Goal: Information Seeking & Learning: Learn about a topic

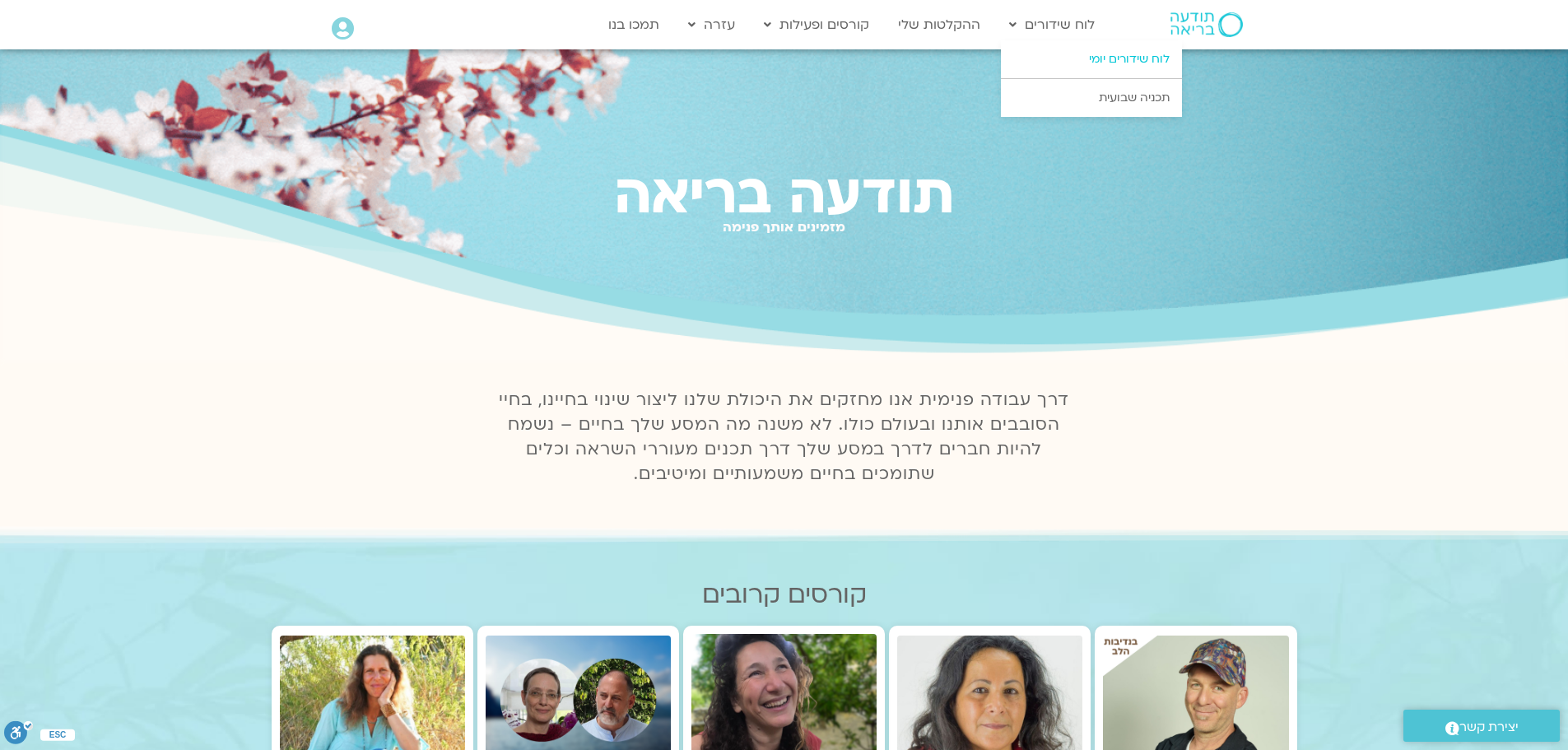
click at [1126, 56] on link "לוח שידורים יומי" at bounding box center [1091, 59] width 181 height 38
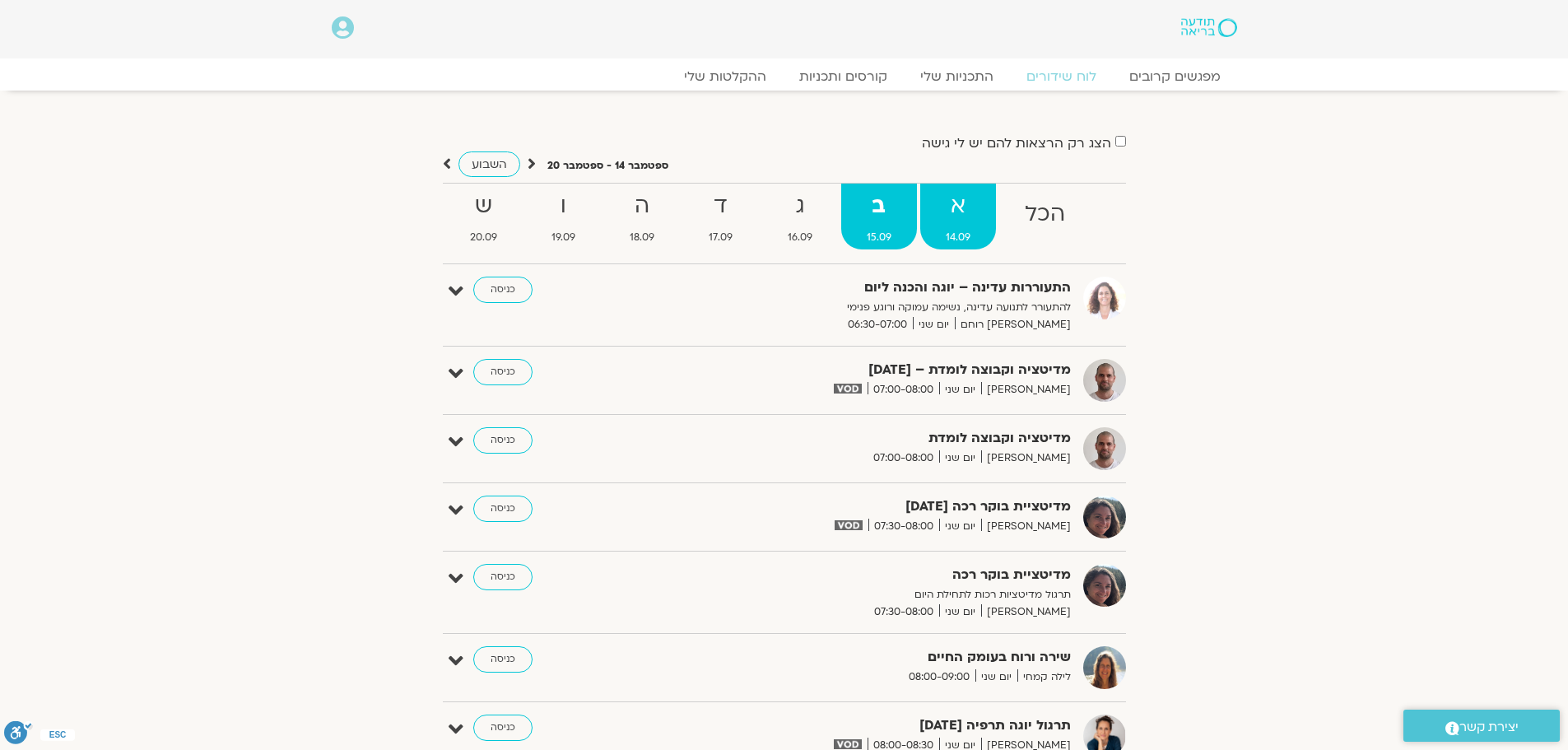
click at [962, 199] on strong "א" at bounding box center [957, 205] width 76 height 37
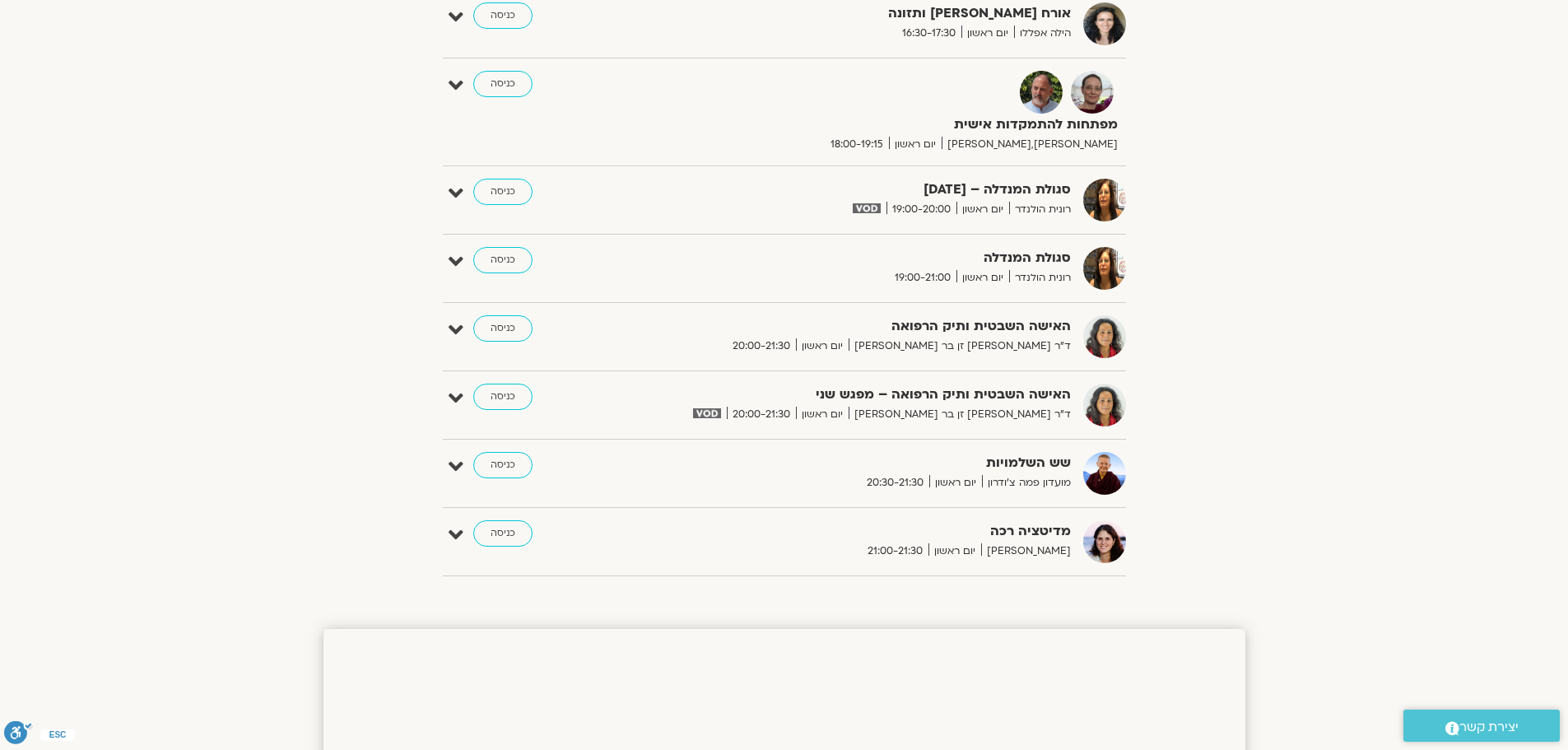
scroll to position [1481, 0]
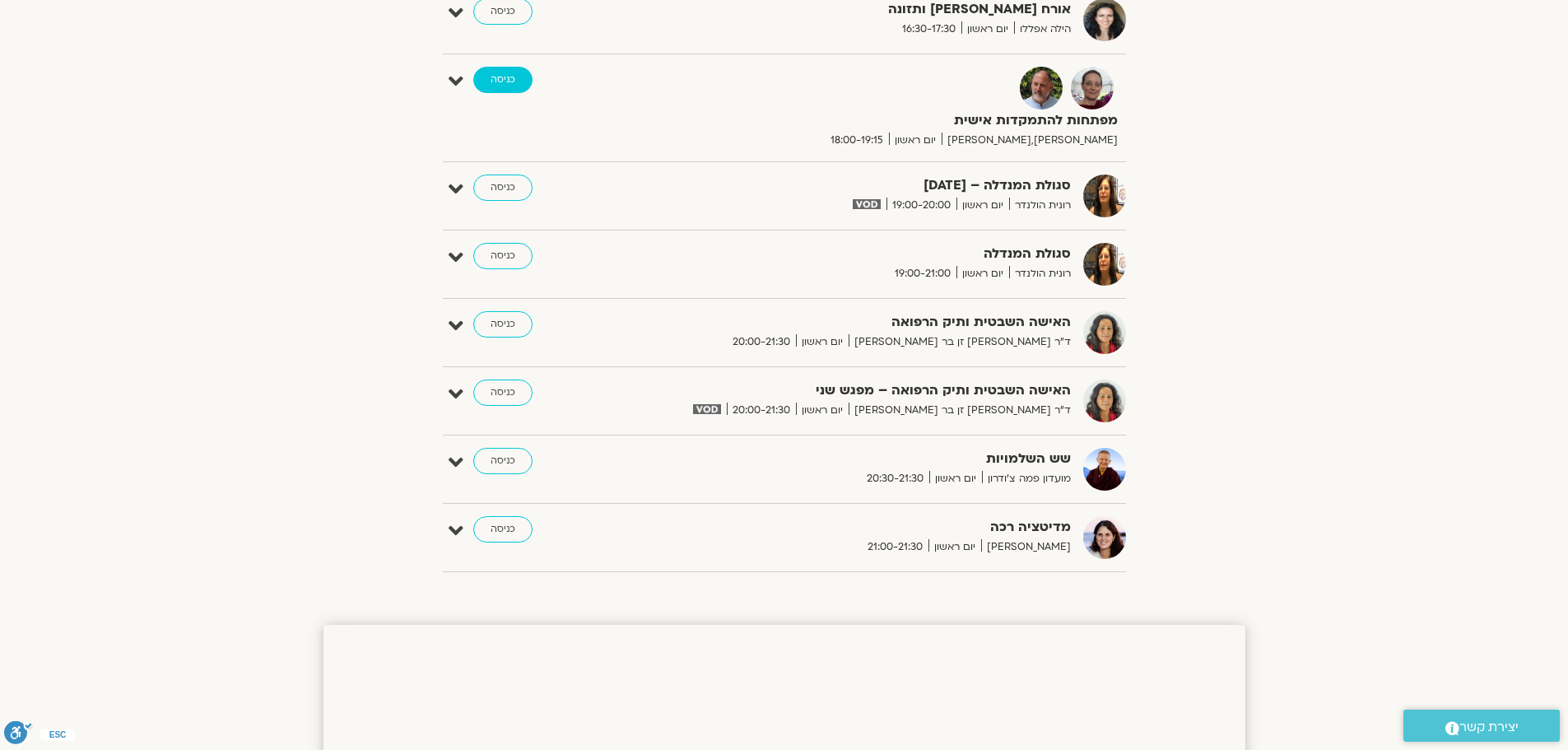
click at [511, 78] on link "כניסה" at bounding box center [503, 80] width 59 height 26
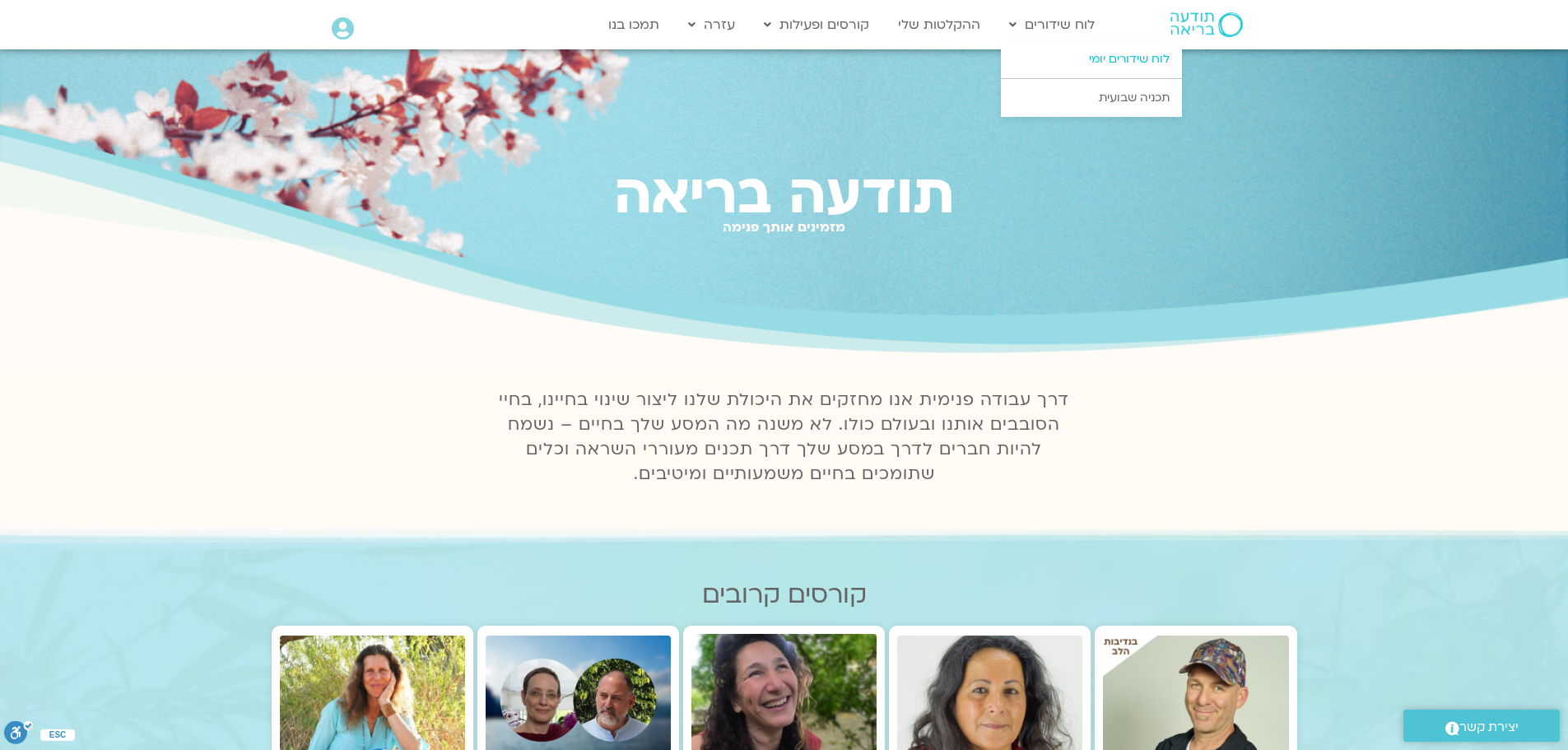
click at [1125, 62] on link "לוח שידורים יומי" at bounding box center [1091, 59] width 181 height 38
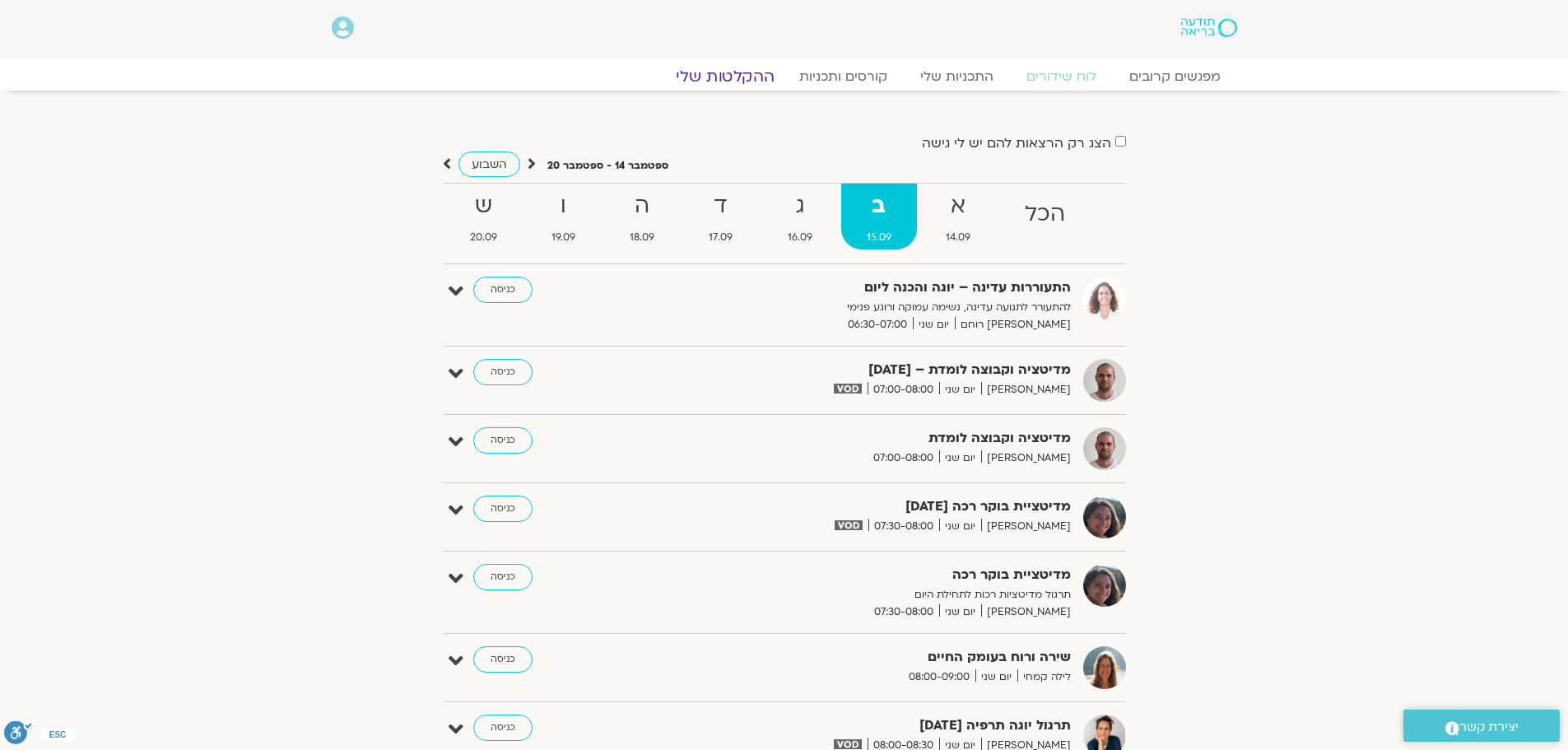
click at [726, 79] on link "ההקלטות שלי" at bounding box center [725, 76] width 138 height 20
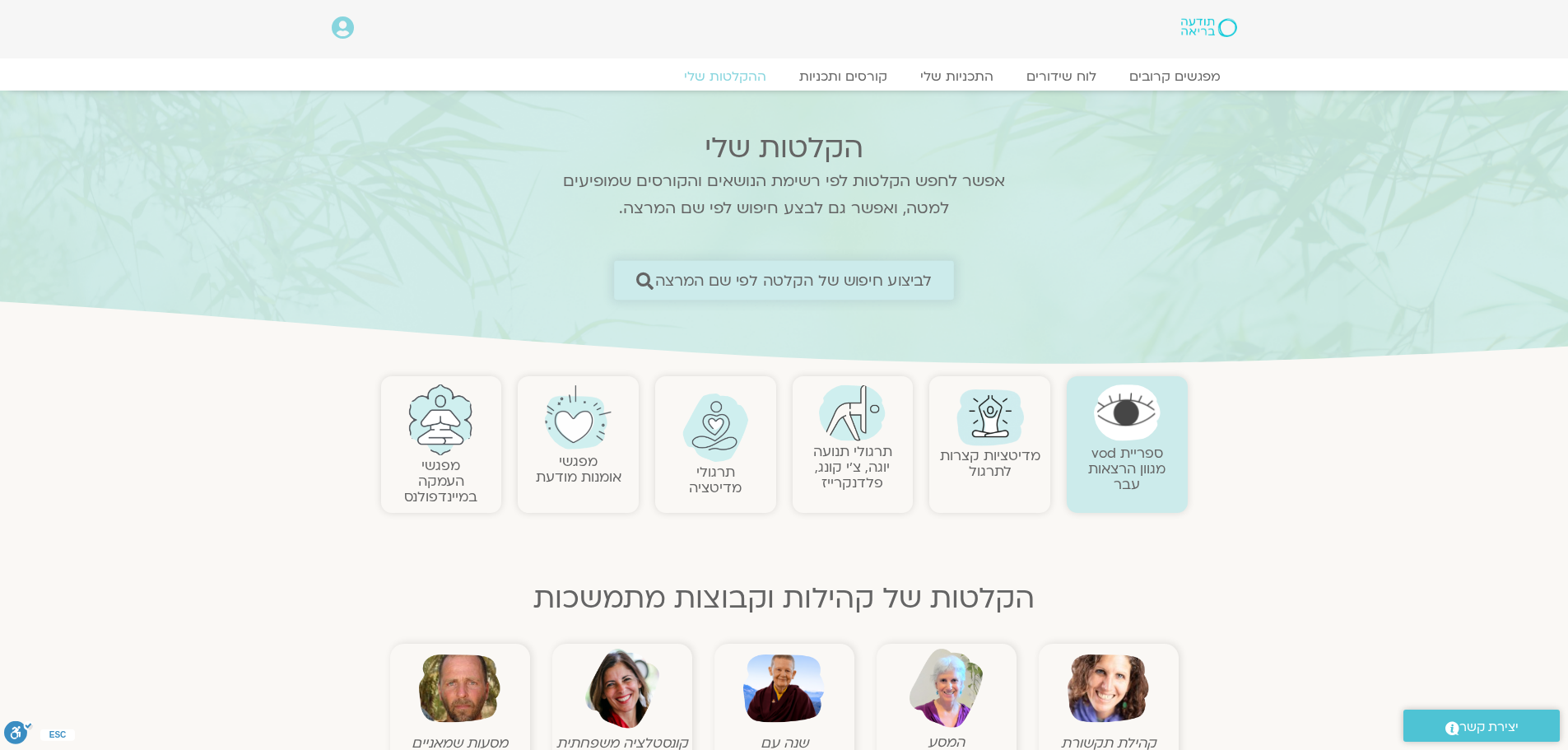
click at [799, 289] on span "לביצוע חיפוש של הקלטה לפי שם המרצה" at bounding box center [794, 280] width 278 height 17
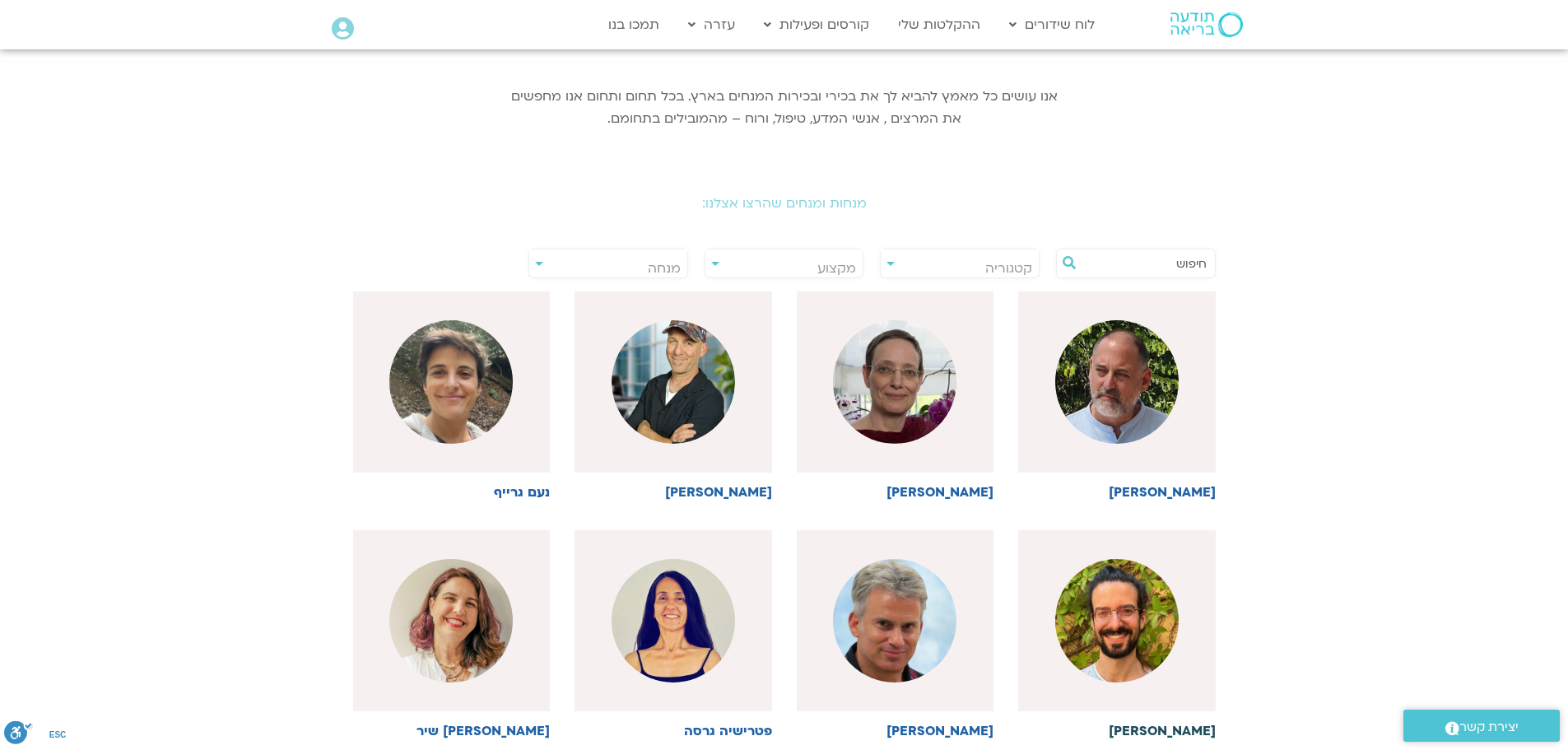
scroll to position [247, 0]
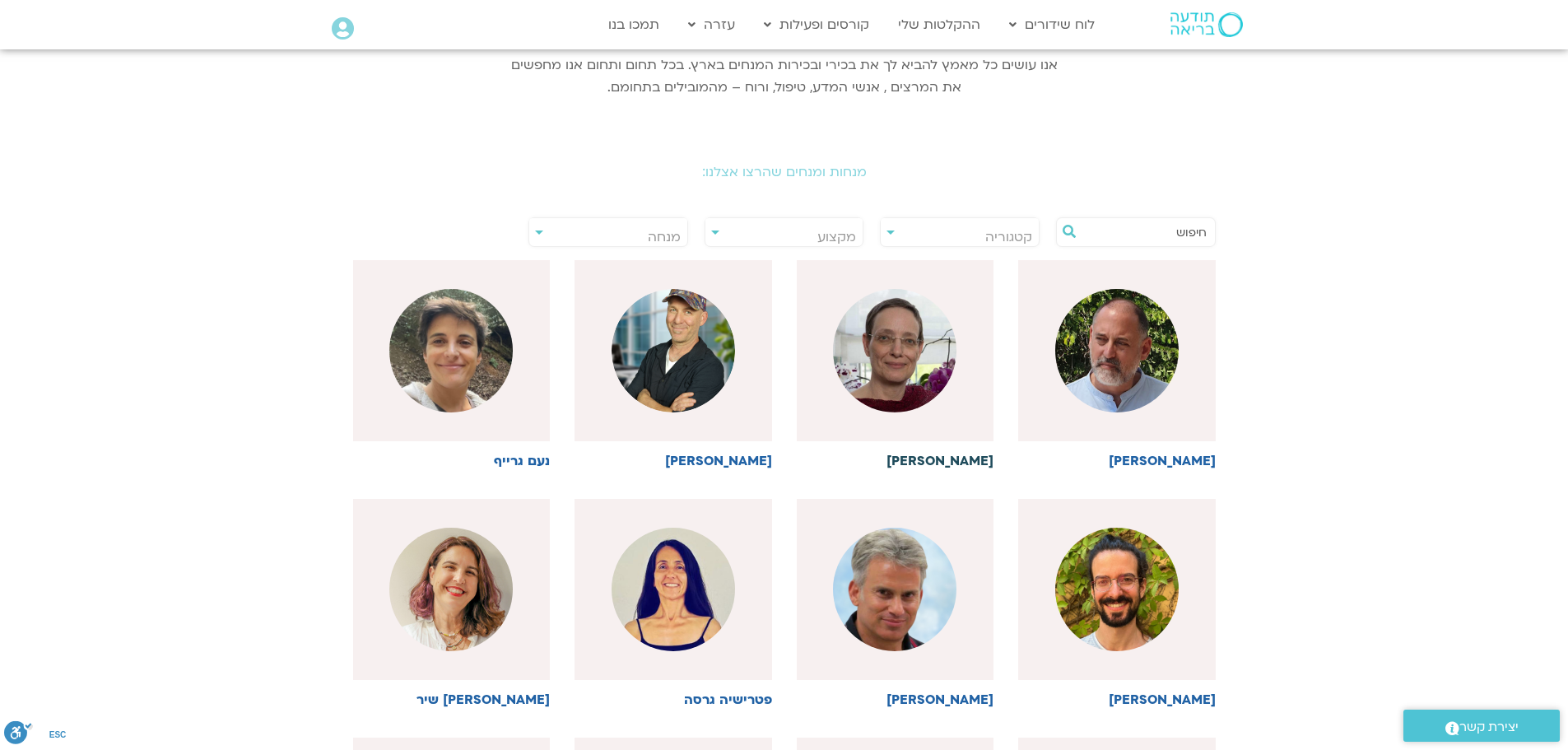
click at [913, 356] on img at bounding box center [895, 351] width 124 height 124
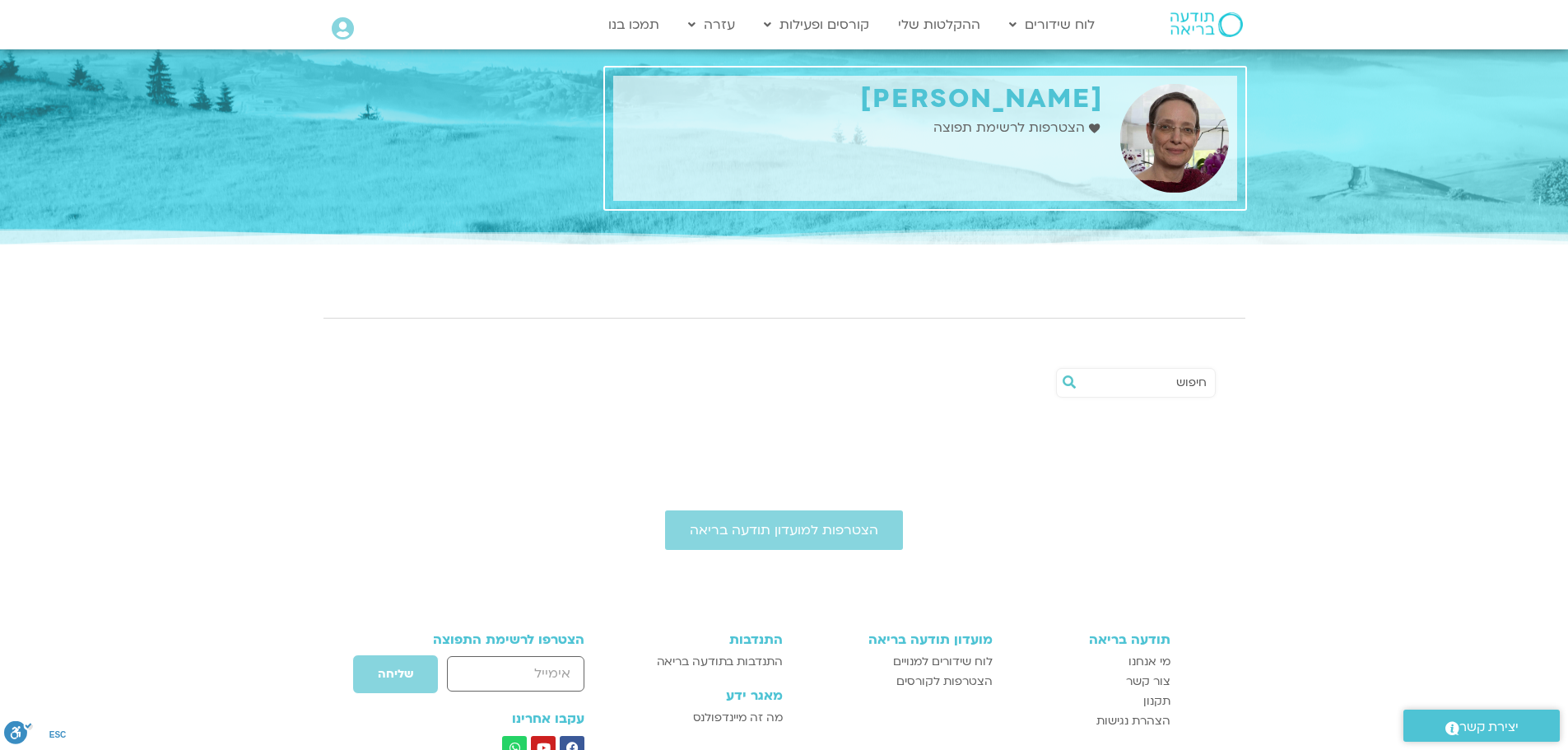
click at [1033, 125] on span "הצטרפות לרשימת תפוצה" at bounding box center [1011, 128] width 156 height 22
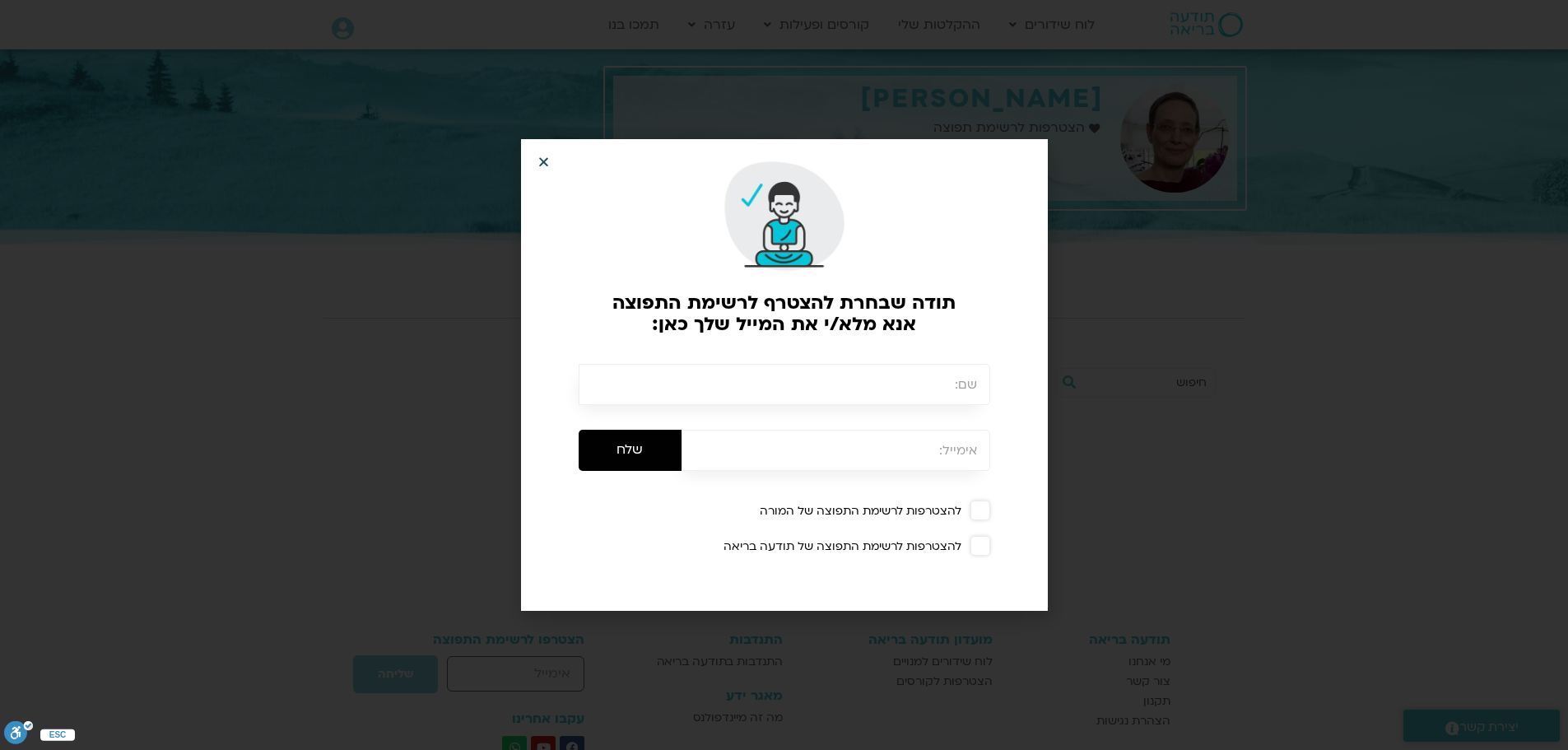
click at [549, 164] on icon "Close" at bounding box center [543, 161] width 12 height 12
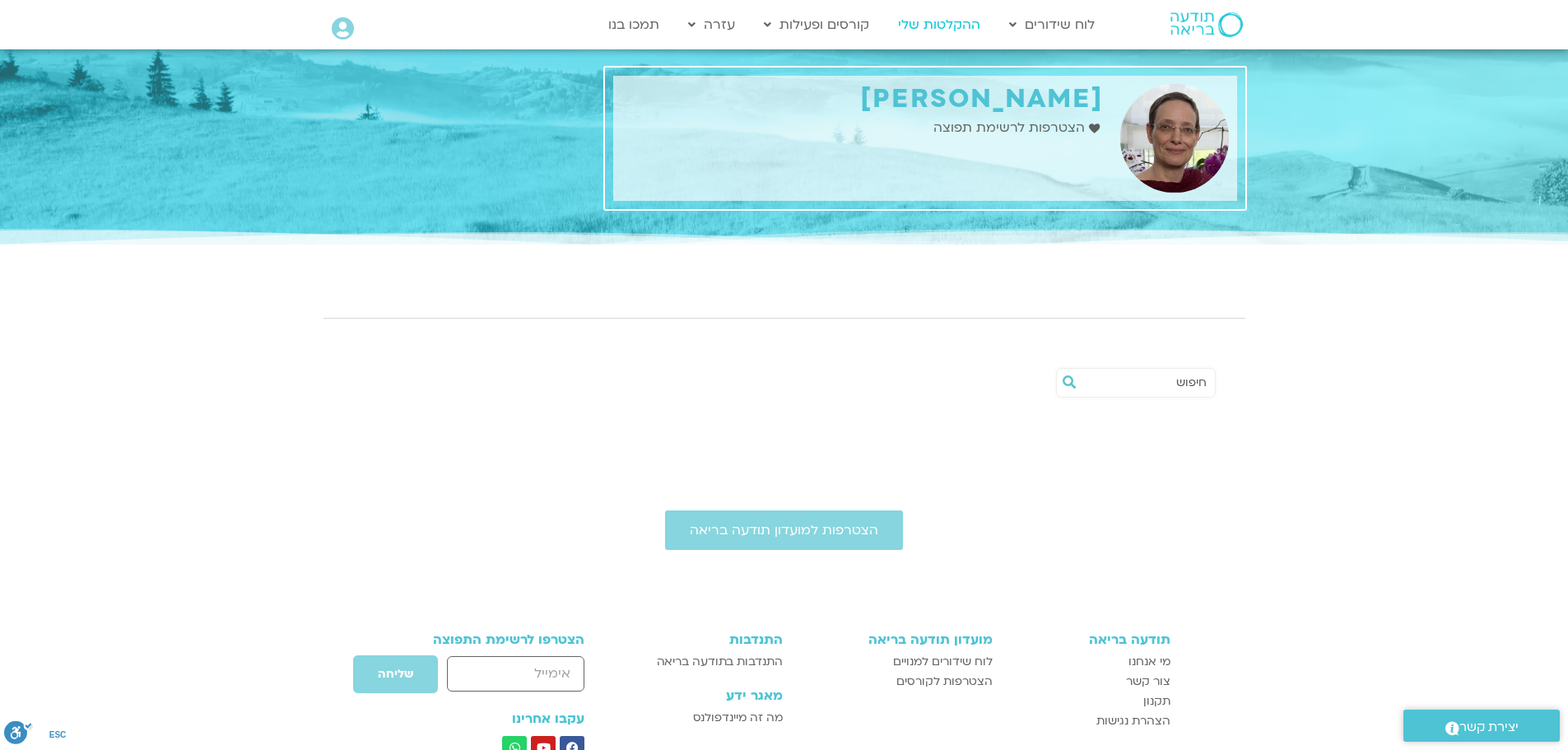
click at [932, 22] on link "ההקלטות שלי" at bounding box center [939, 24] width 98 height 31
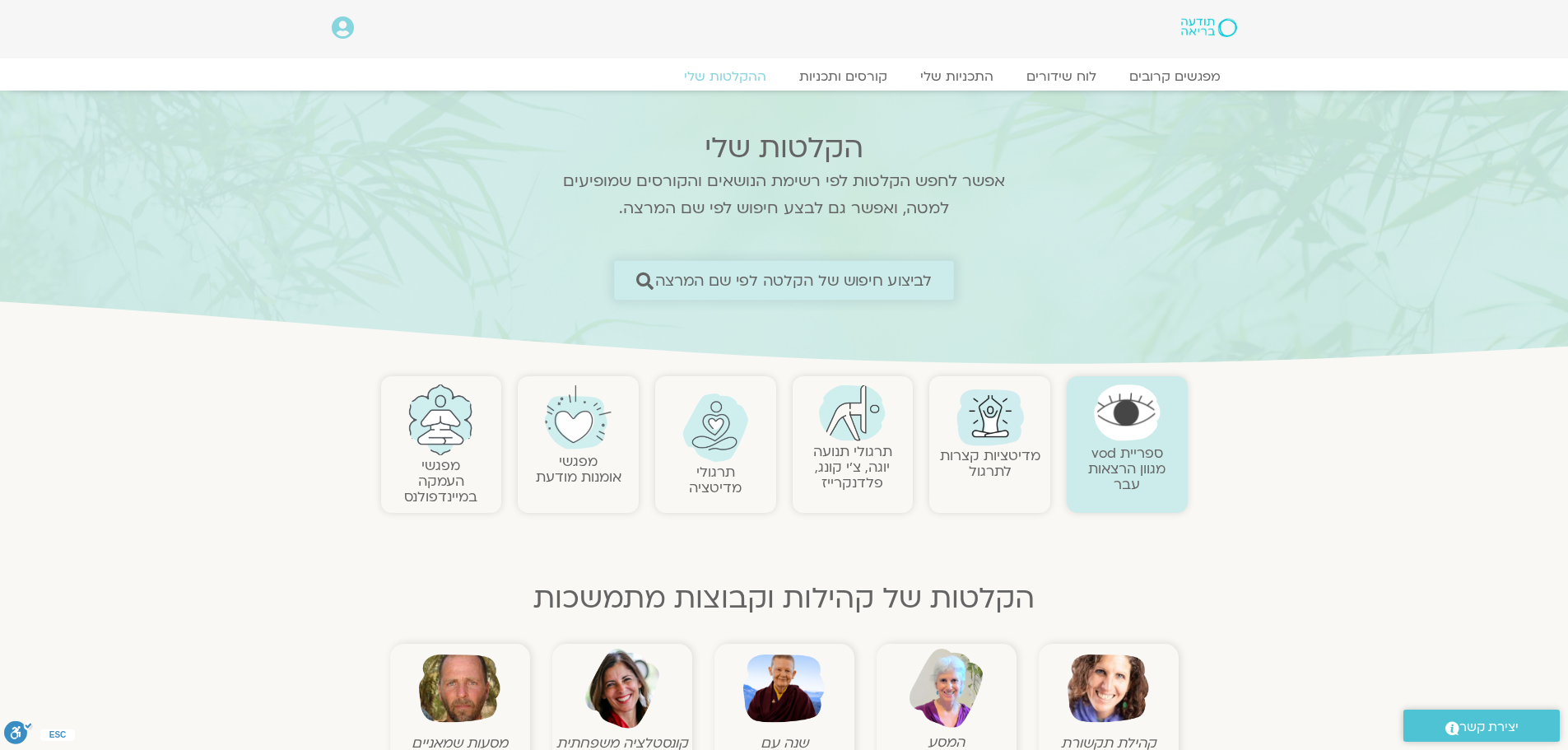
click at [898, 278] on span "לביצוע חיפוש של הקלטה לפי שם המרצה" at bounding box center [794, 280] width 278 height 17
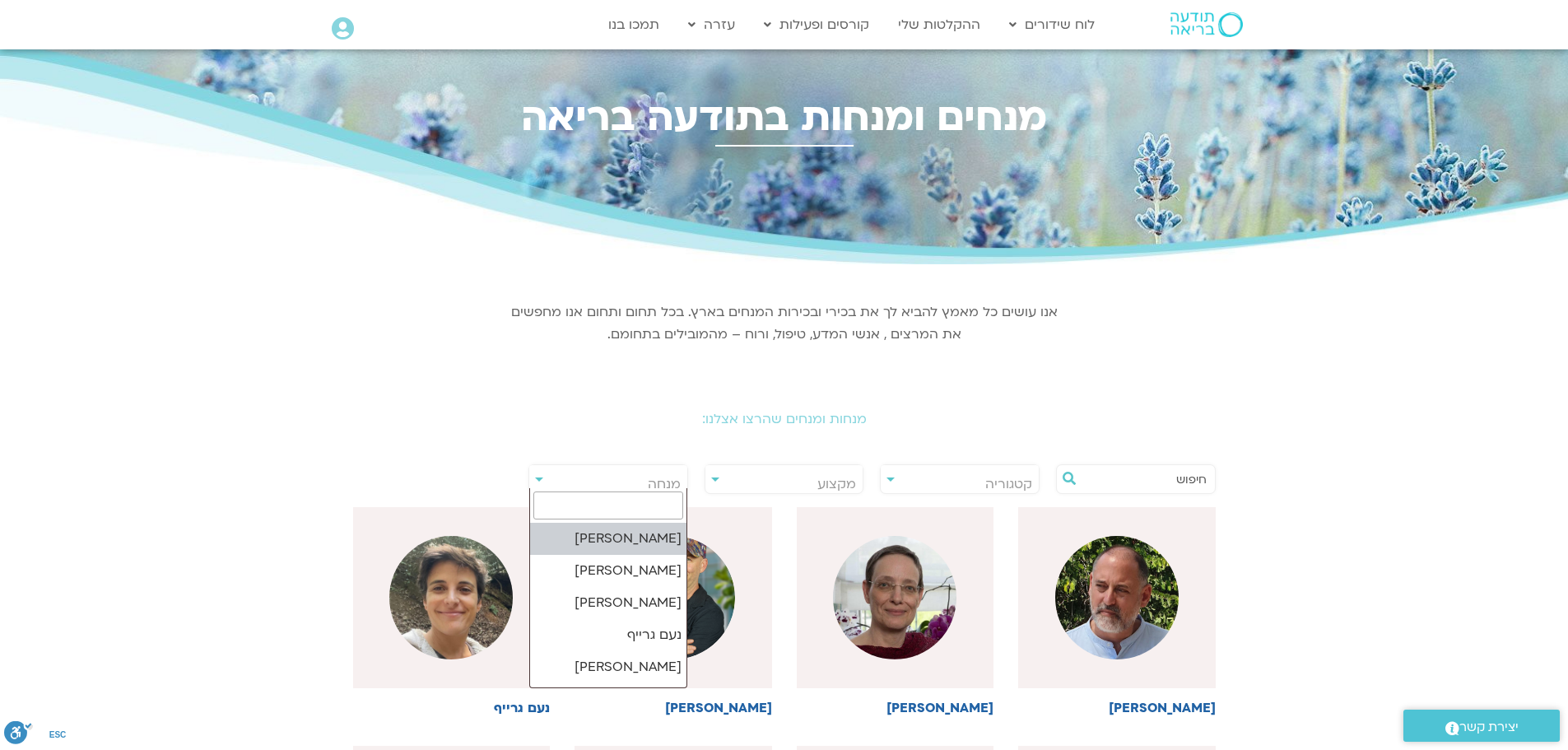
click at [632, 482] on span "מנחה" at bounding box center [608, 484] width 158 height 38
select select "******"
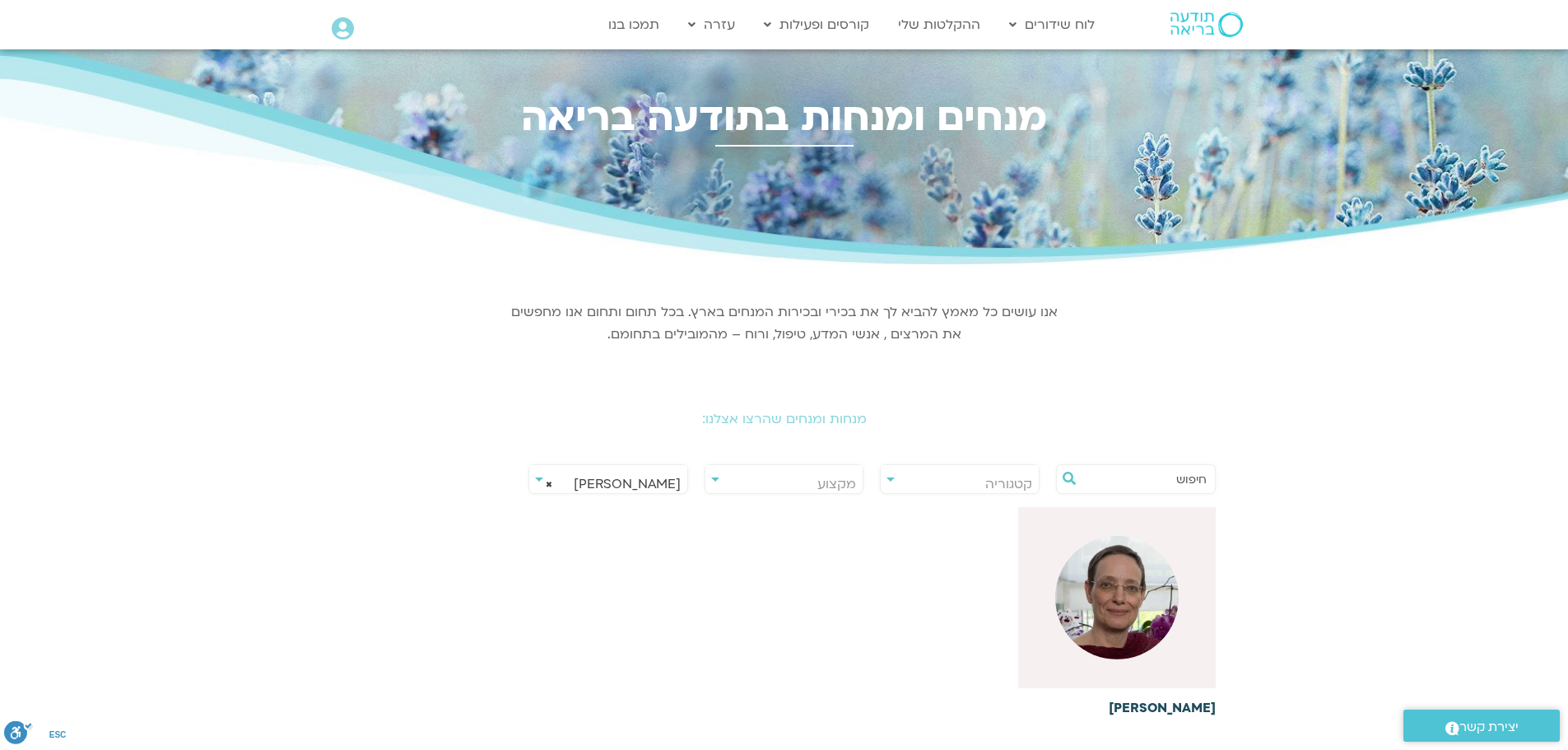
click at [1132, 619] on img at bounding box center [1117, 597] width 124 height 124
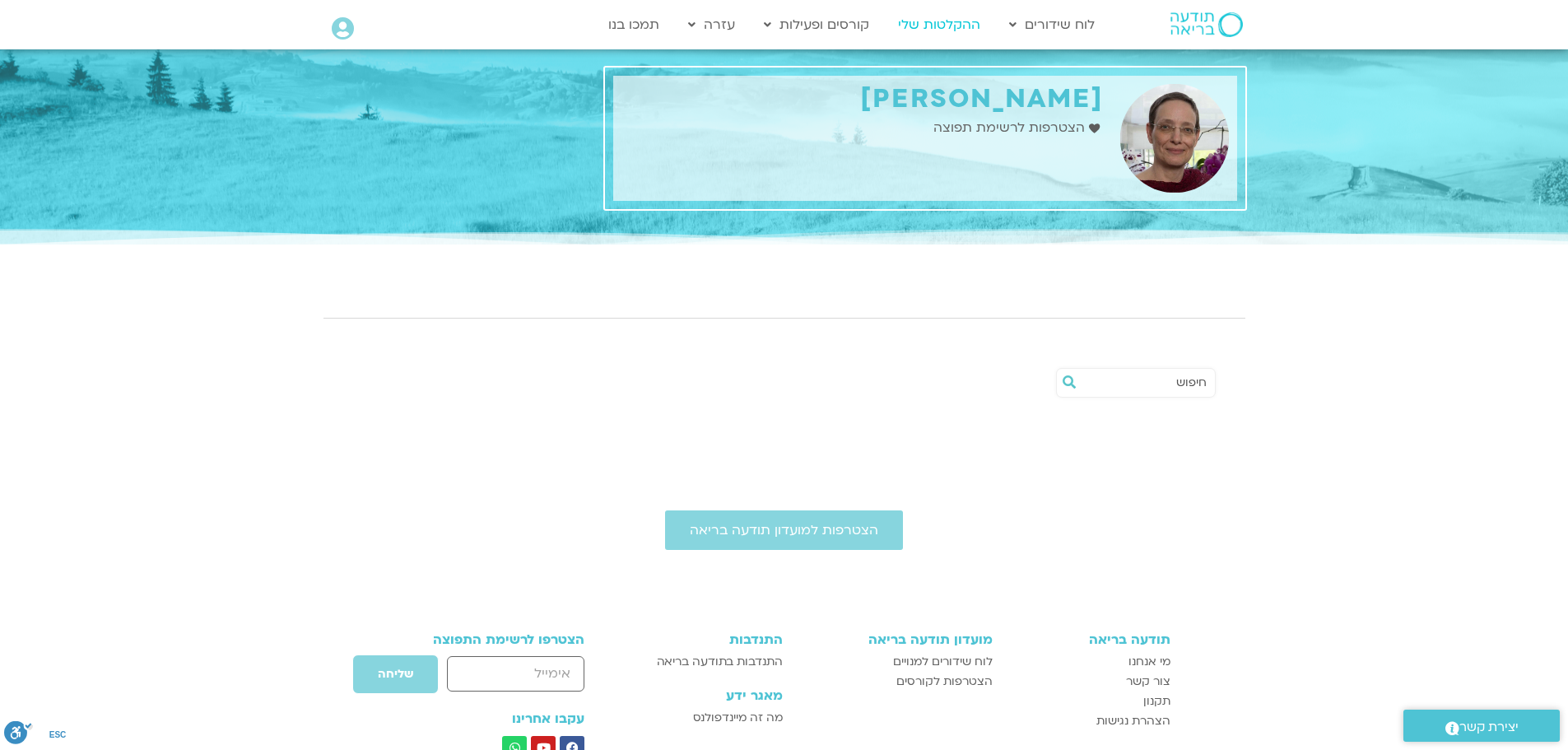
click at [958, 23] on link "ההקלטות שלי" at bounding box center [939, 24] width 98 height 31
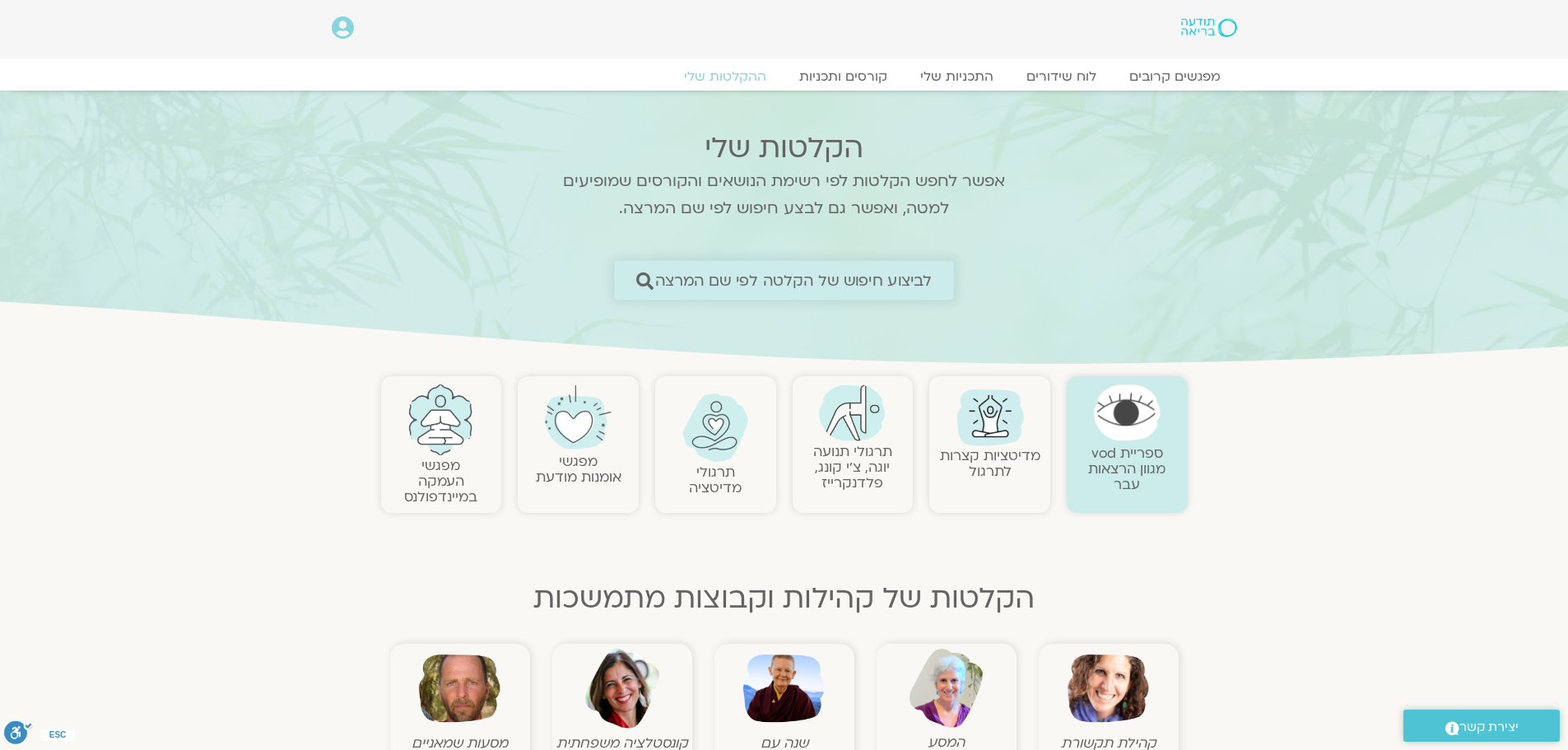
click at [834, 284] on span "לביצוע חיפוש של הקלטה לפי שם המרצה" at bounding box center [794, 280] width 278 height 17
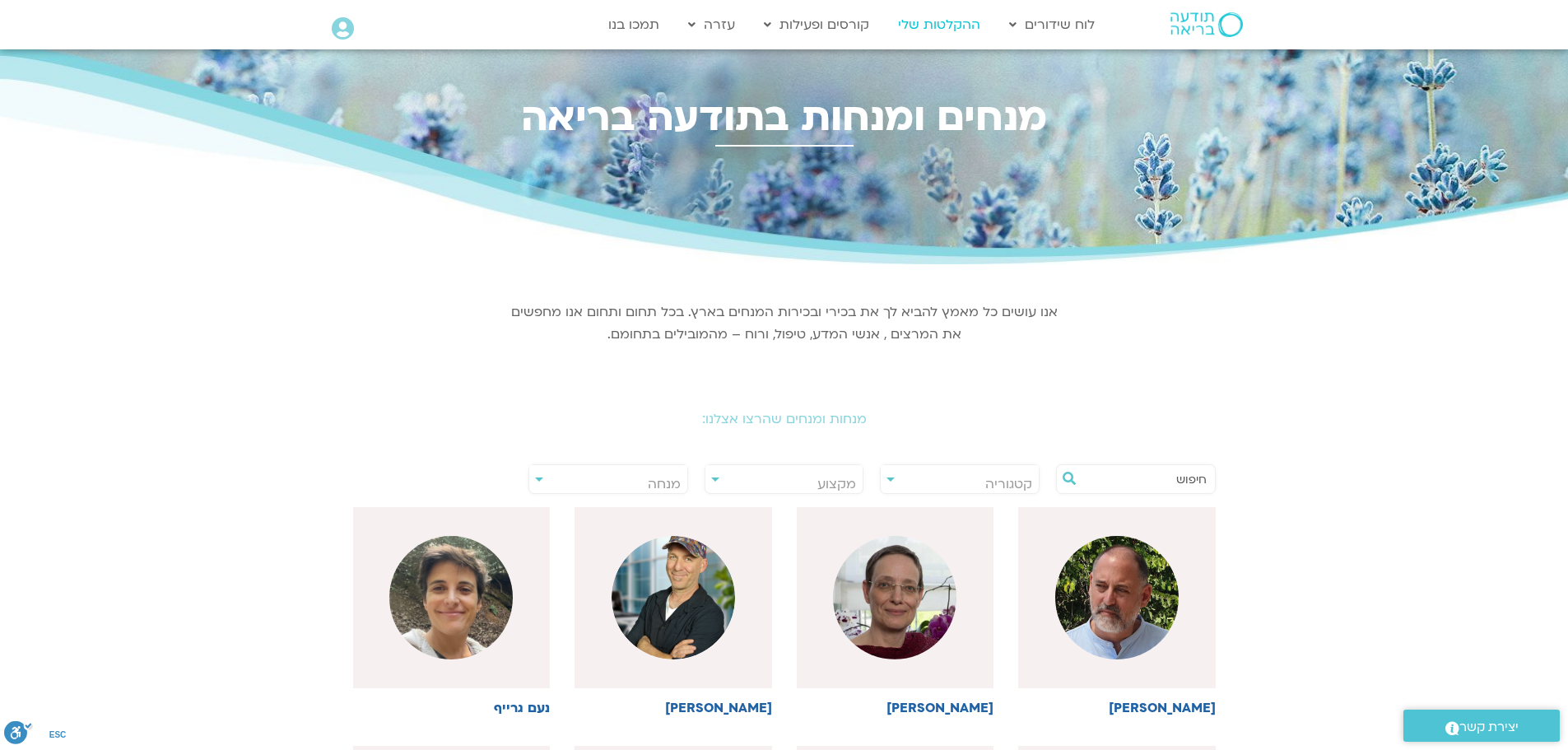
click at [913, 22] on link "ההקלטות שלי" at bounding box center [939, 24] width 98 height 31
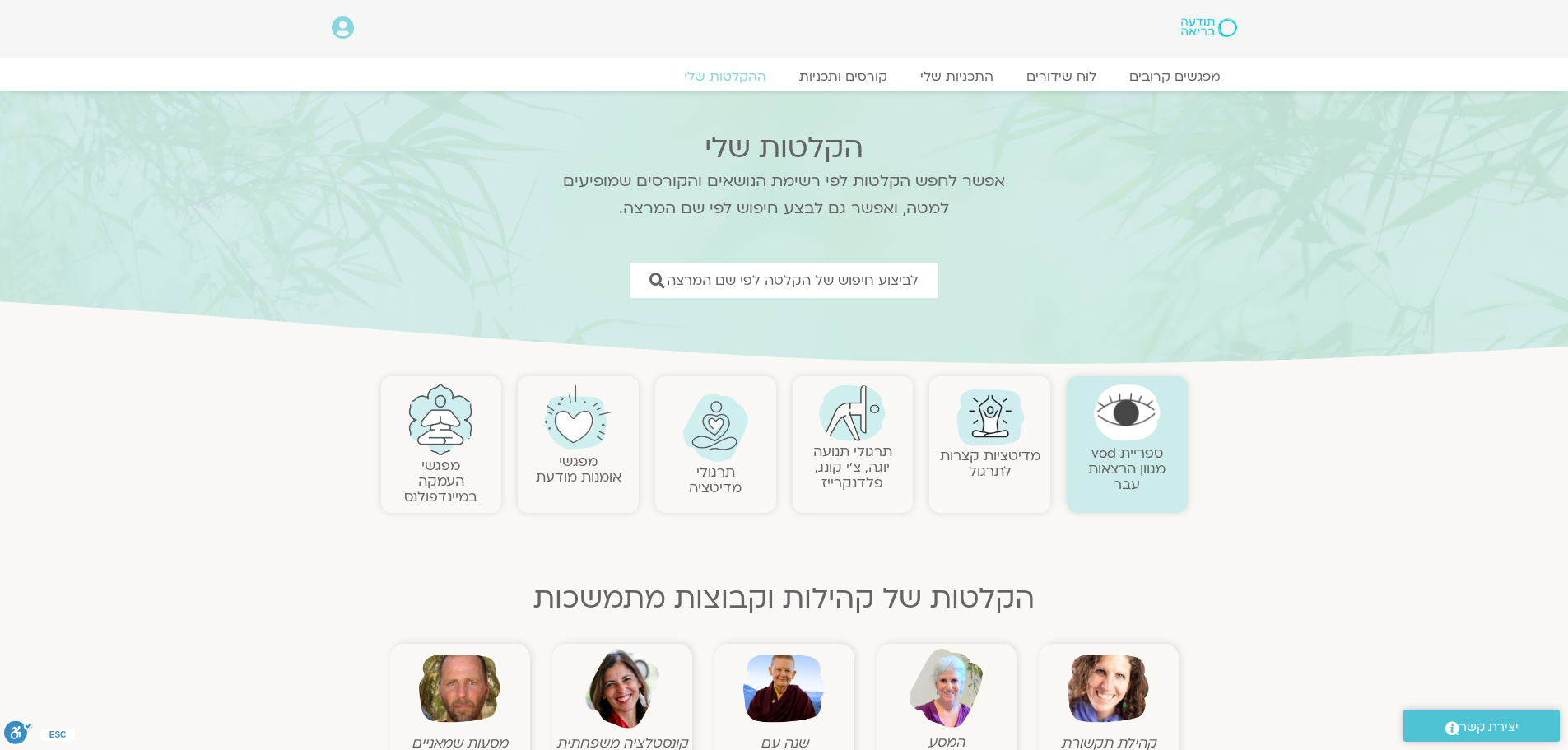
click at [1137, 429] on img at bounding box center [1126, 412] width 67 height 56
click at [1133, 416] on img at bounding box center [1126, 412] width 67 height 56
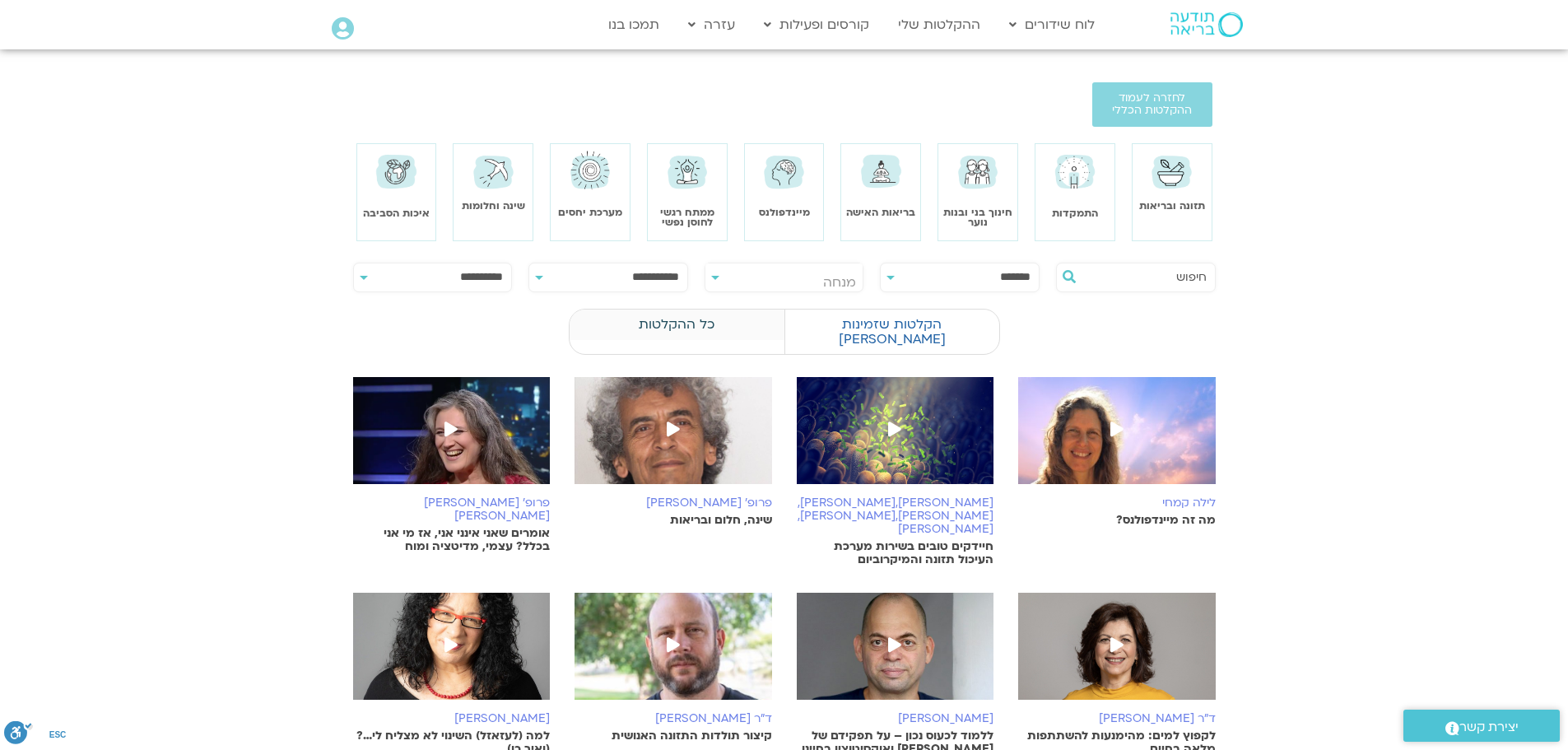
click at [686, 320] on label "כל ההקלטות" at bounding box center [676, 323] width 215 height 31
click at [1089, 269] on input "text" at bounding box center [1143, 278] width 125 height 28
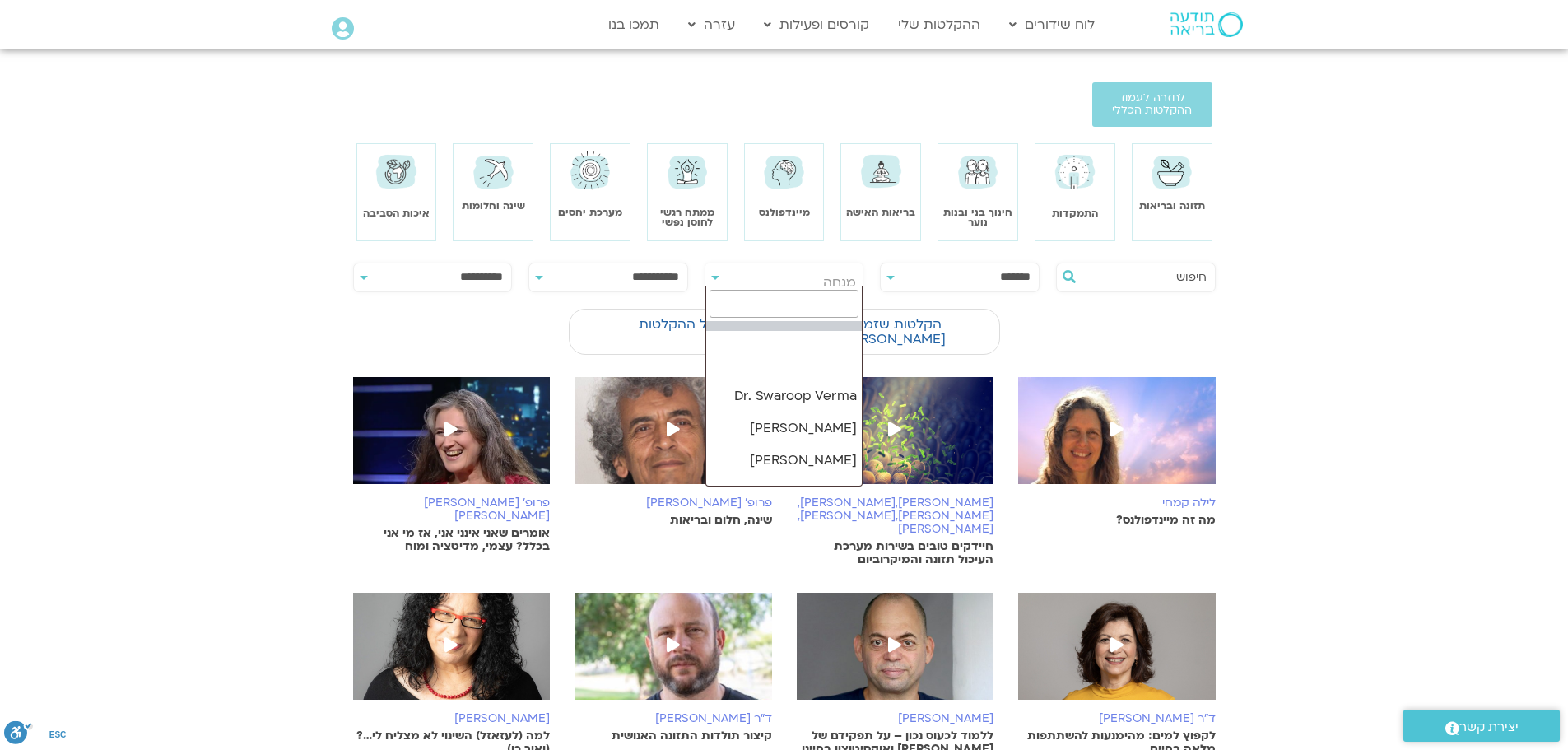
click at [716, 275] on div "**********" at bounding box center [784, 278] width 159 height 30
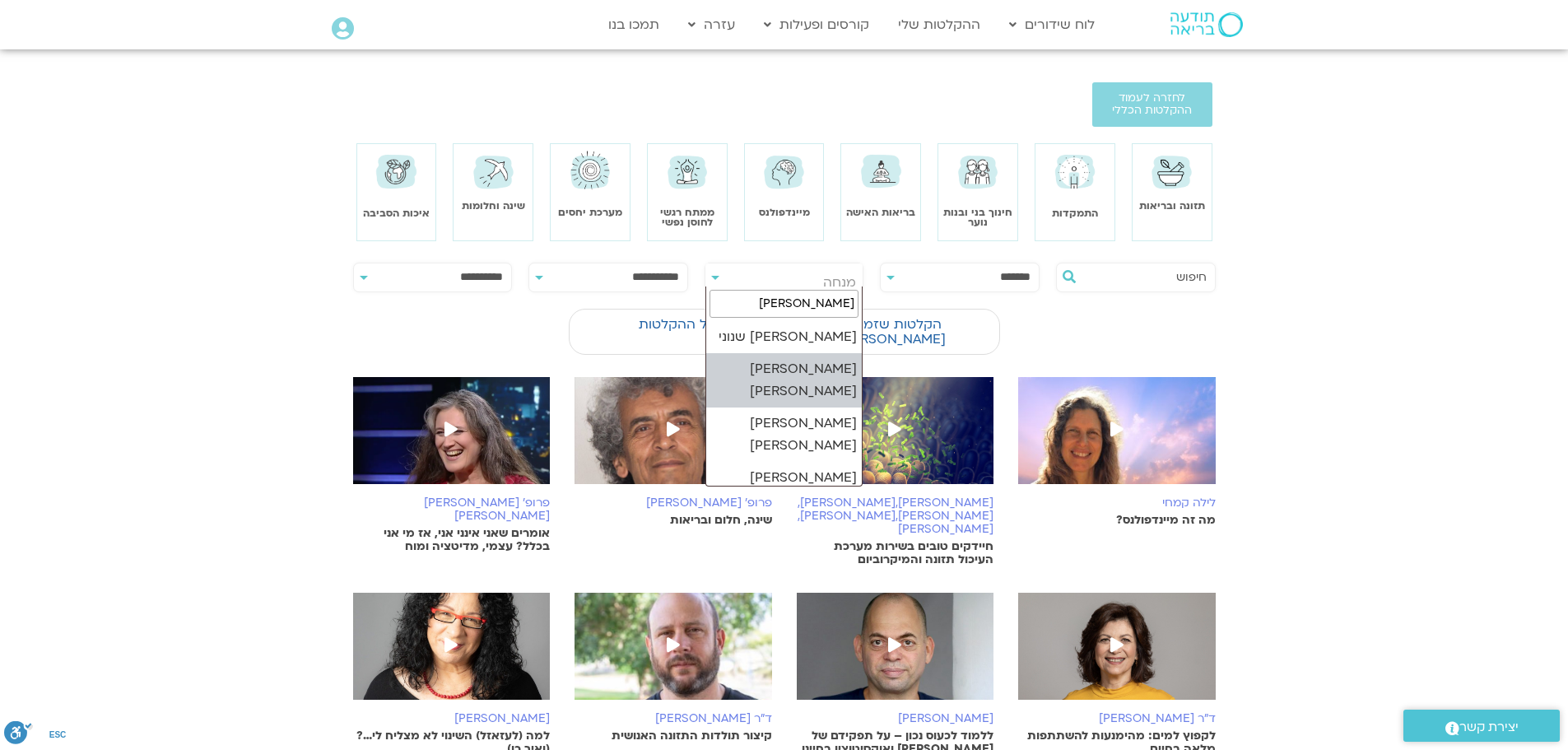
type input "[PERSON_NAME]"
select select "****"
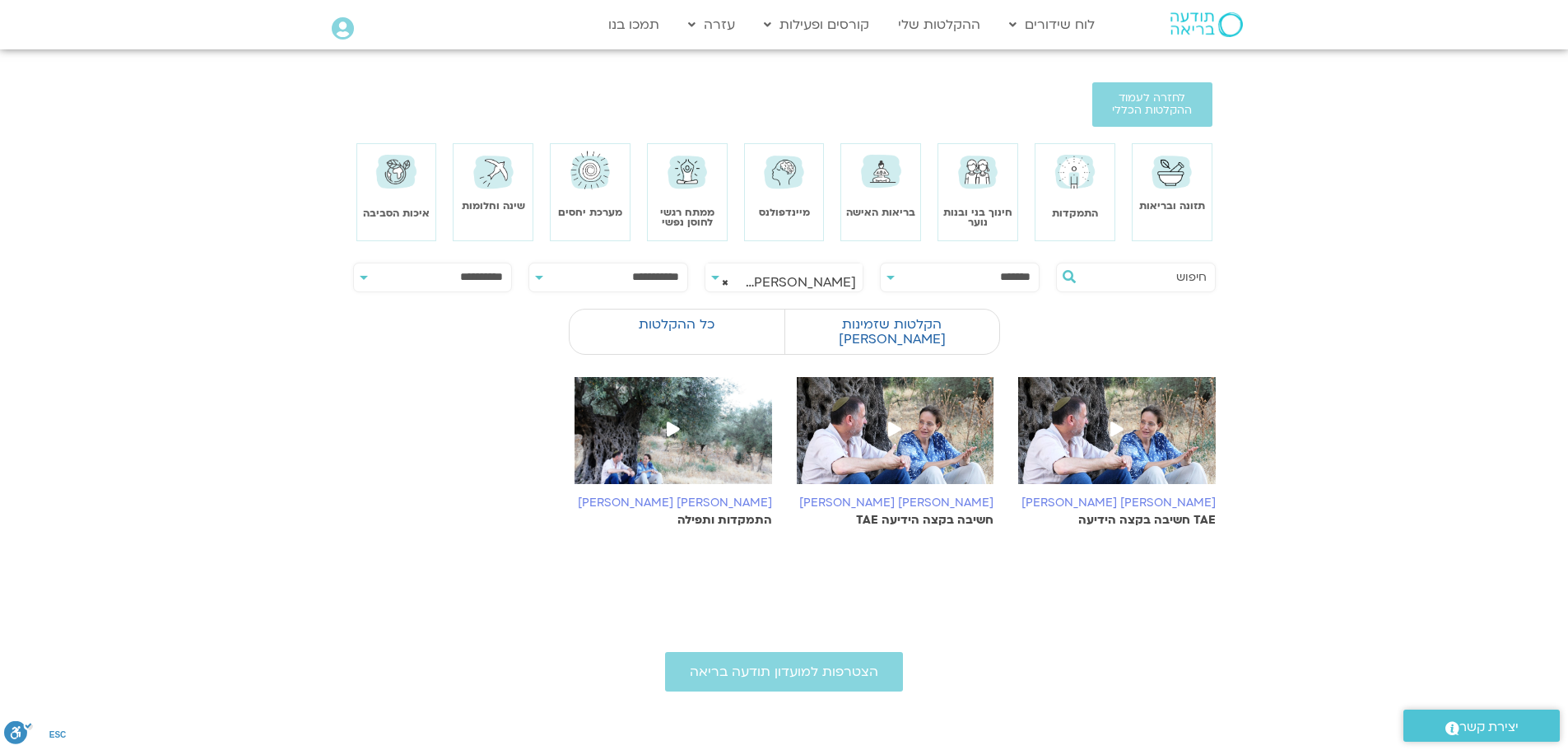
click at [1113, 421] on icon at bounding box center [1117, 428] width 13 height 15
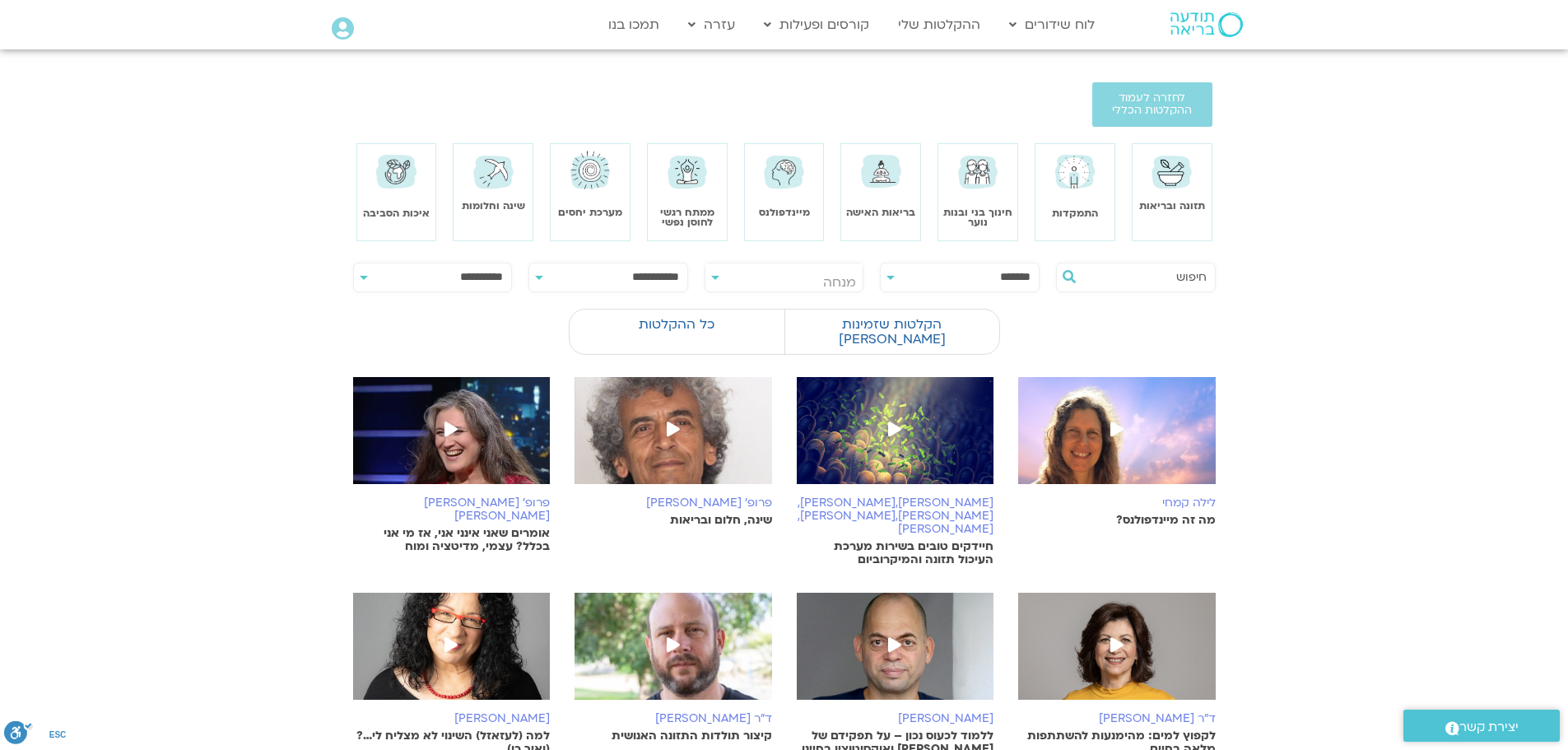
select select "****"
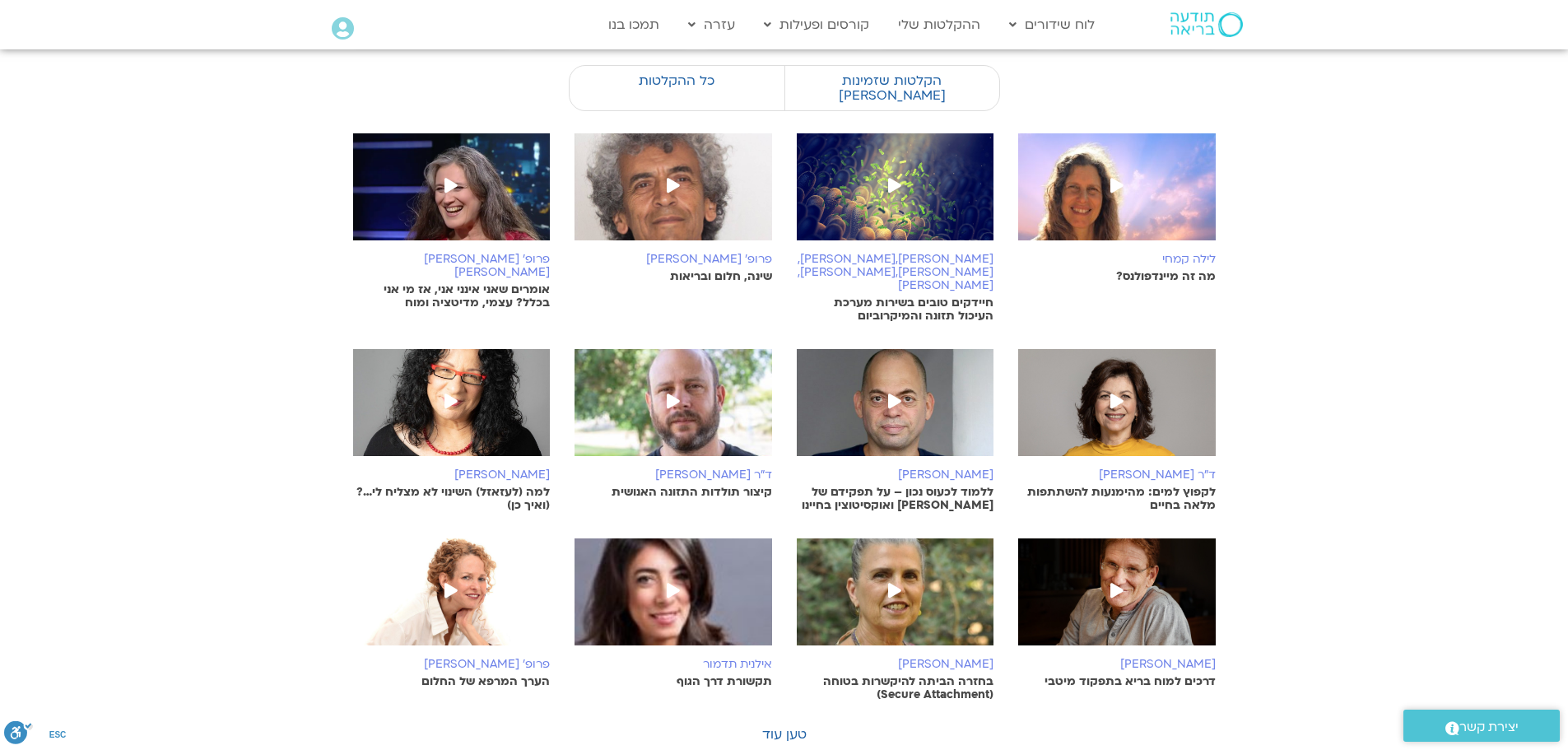
scroll to position [247, 0]
